Goal: Navigation & Orientation: Find specific page/section

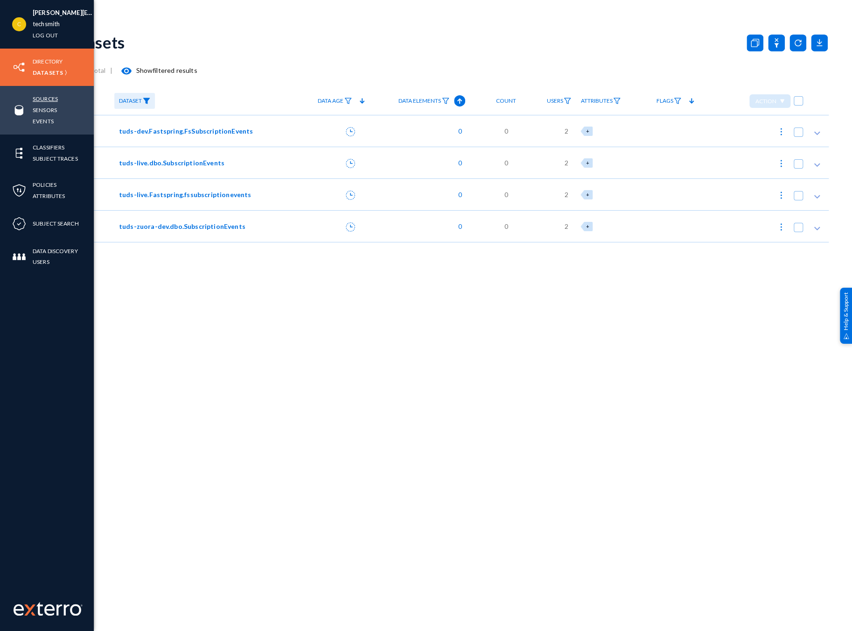
click at [42, 95] on link "Sources" at bounding box center [45, 98] width 25 height 11
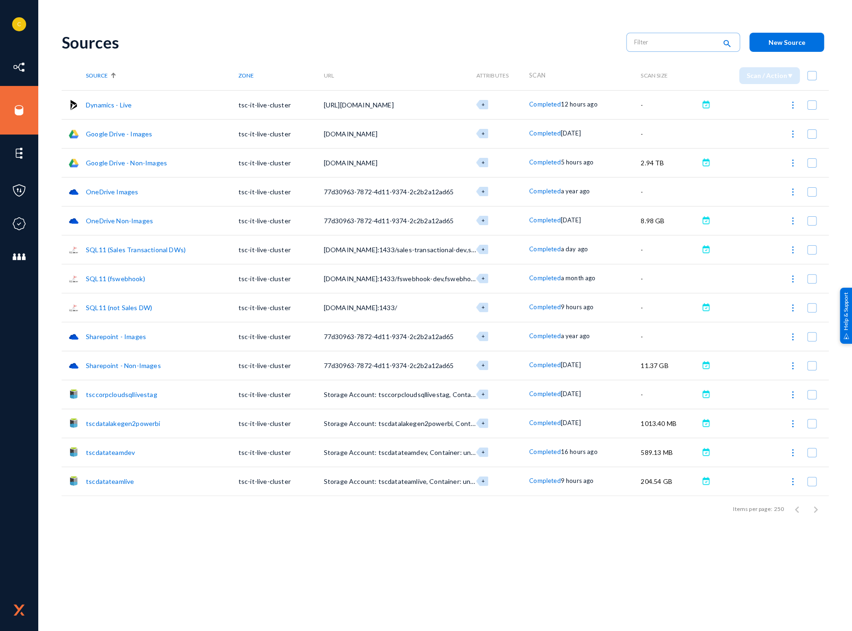
click at [125, 135] on link "Google Drive - Images" at bounding box center [119, 134] width 66 height 8
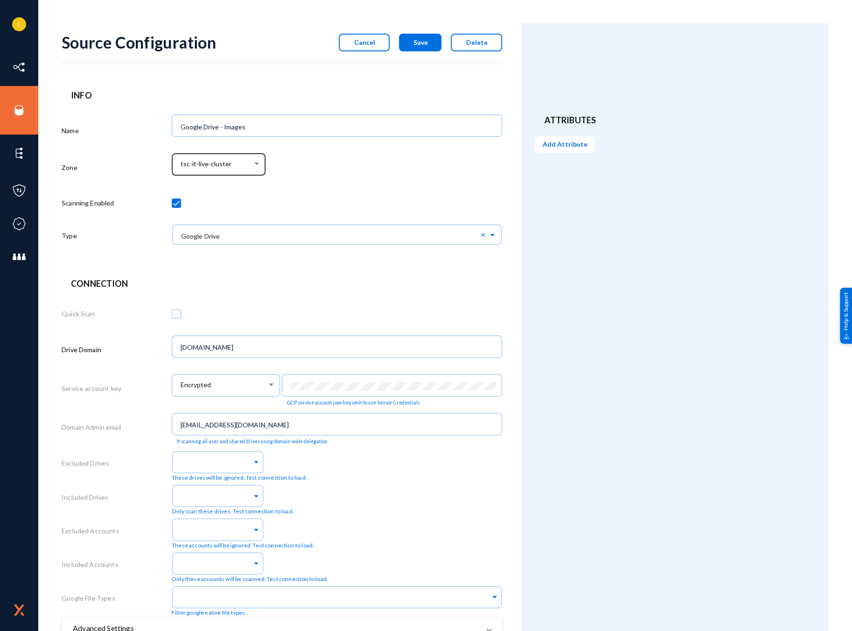
click at [259, 158] on div "tsc-it-live-cluster" at bounding box center [219, 163] width 84 height 24
click at [322, 184] on div at bounding box center [426, 315] width 852 height 631
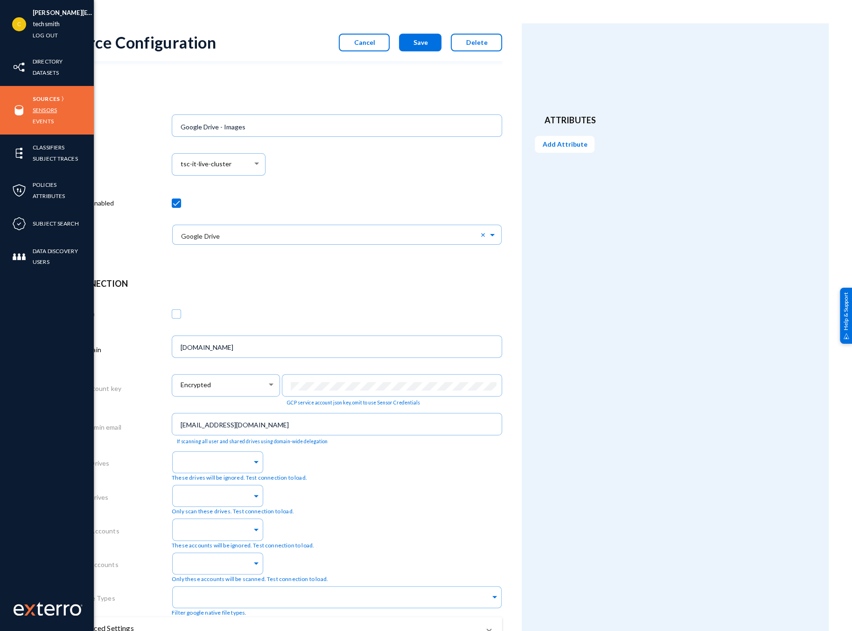
click at [35, 106] on link "Sensors" at bounding box center [45, 110] width 24 height 11
